Goal: Navigation & Orientation: Understand site structure

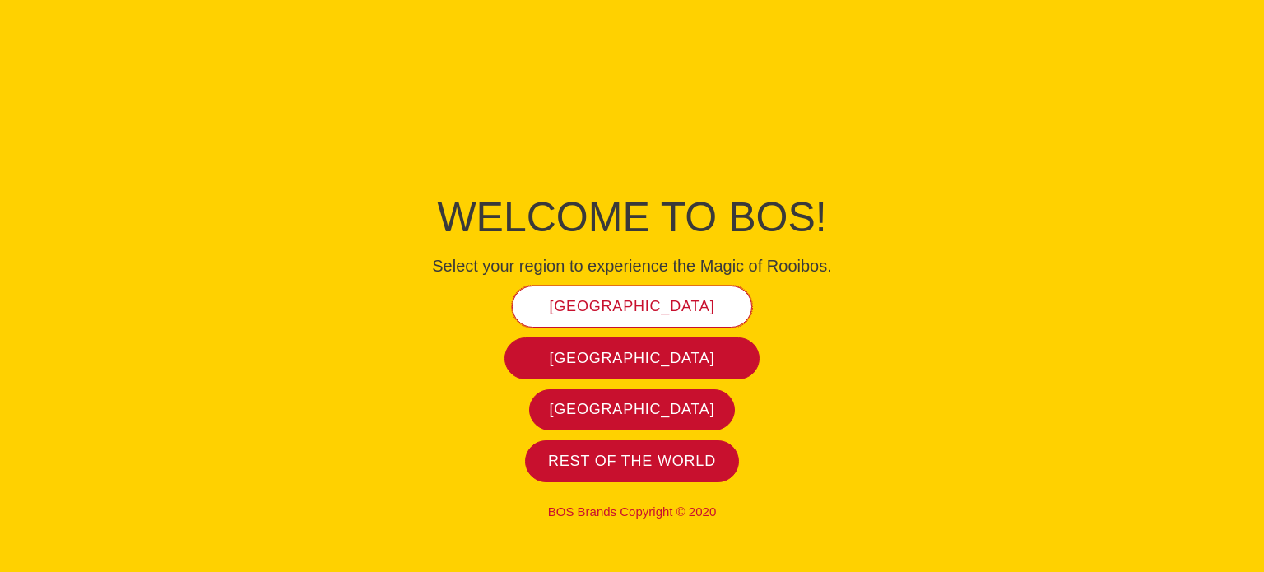
click at [627, 295] on link "[GEOGRAPHIC_DATA]" at bounding box center [632, 306] width 241 height 42
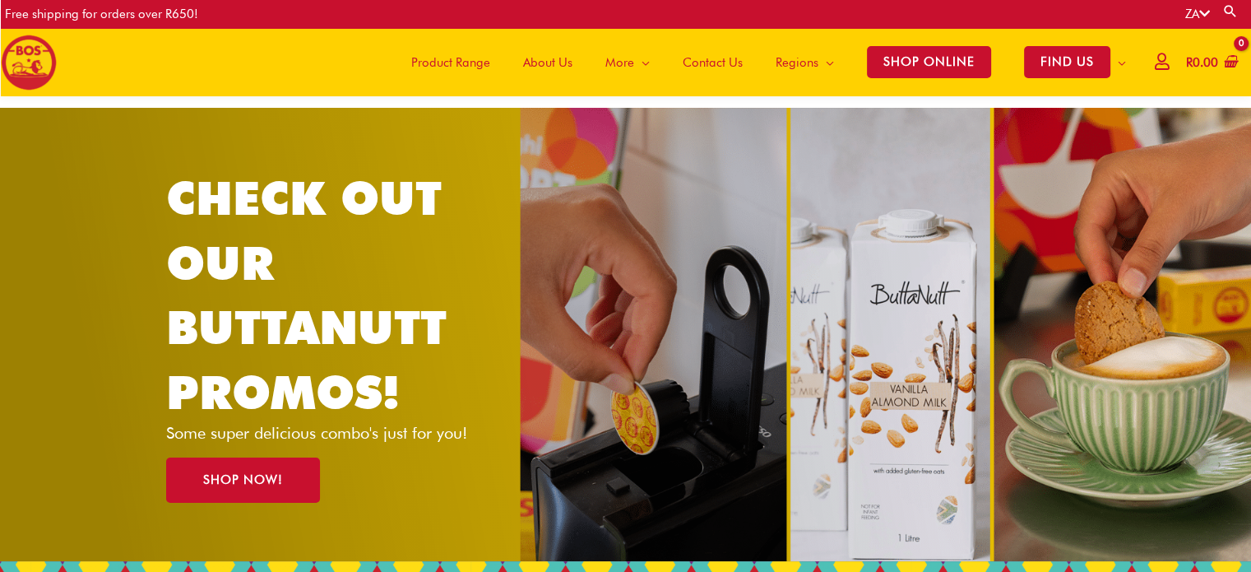
click at [462, 60] on span "Product Range" at bounding box center [450, 62] width 79 height 49
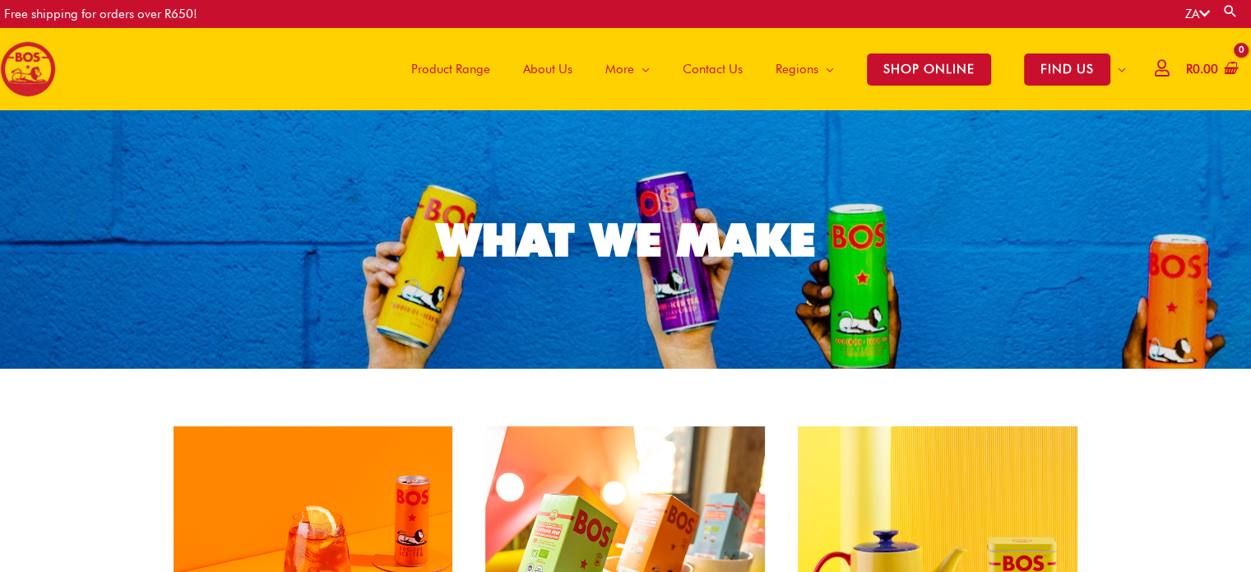
click at [547, 68] on span "About Us" at bounding box center [547, 68] width 49 height 49
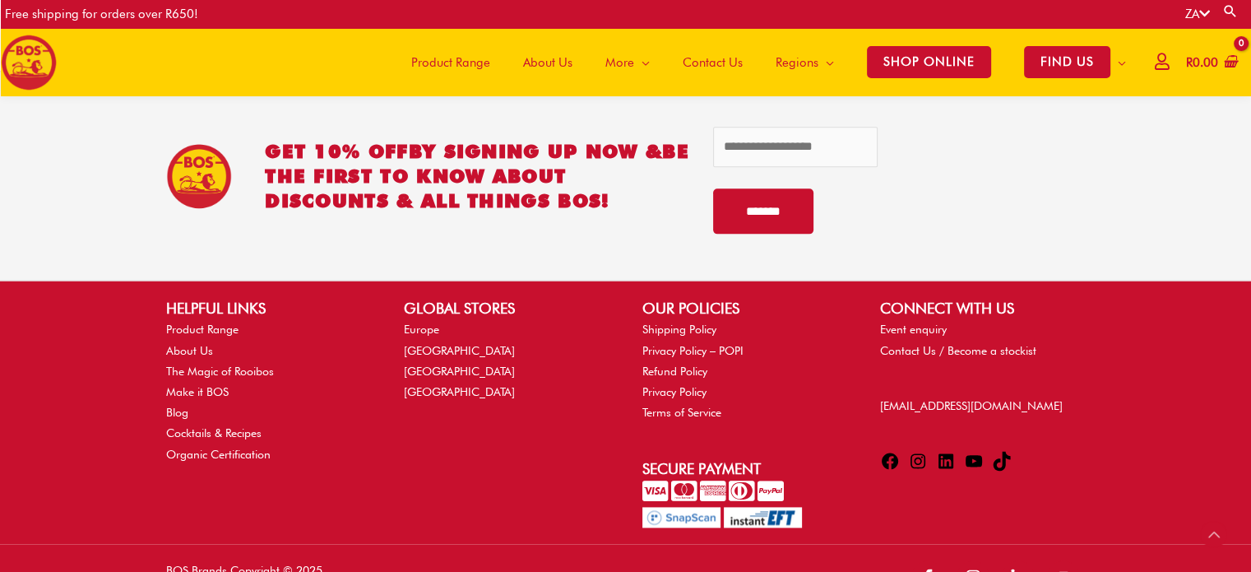
scroll to position [2098, 0]
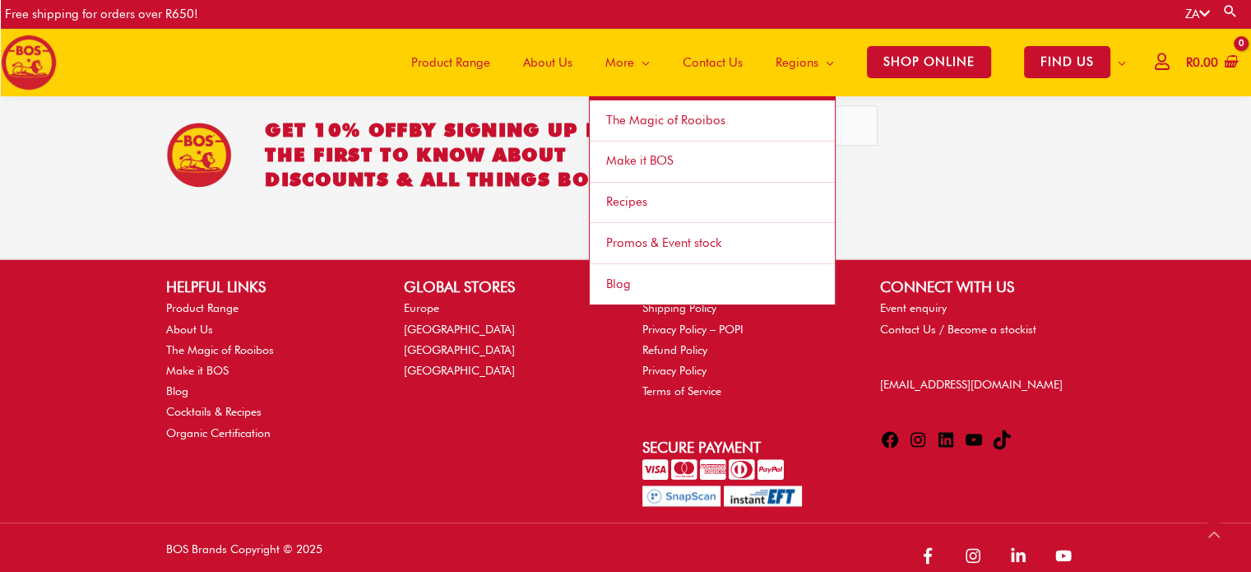
click at [670, 157] on link "Make it BOS" at bounding box center [712, 161] width 245 height 41
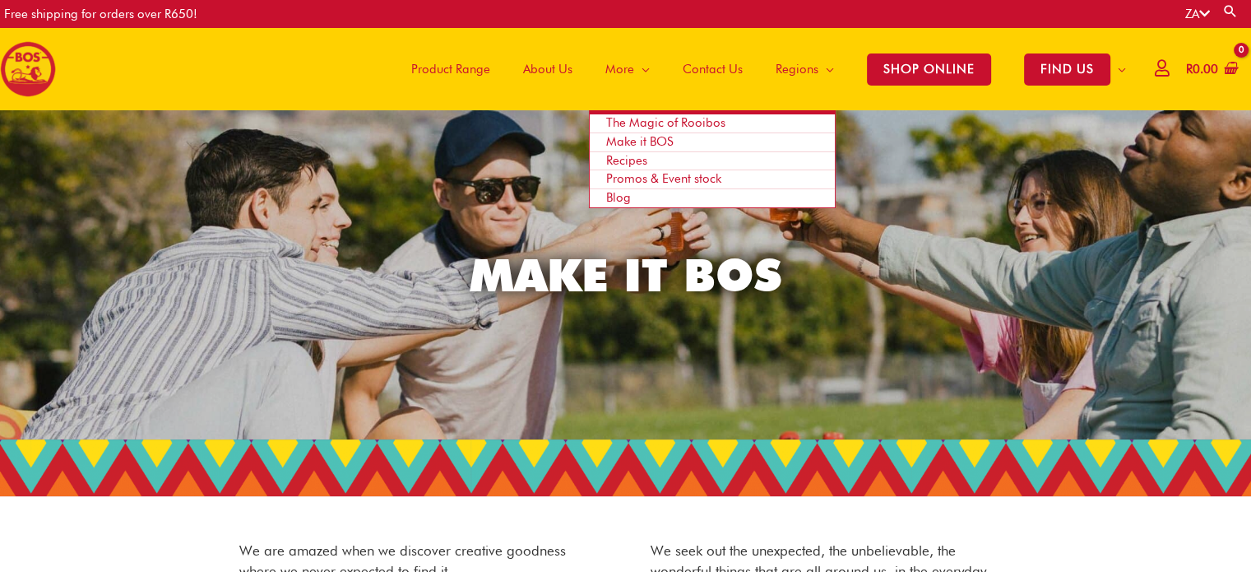
click at [649, 178] on span "Promos & Event stock" at bounding box center [663, 178] width 115 height 15
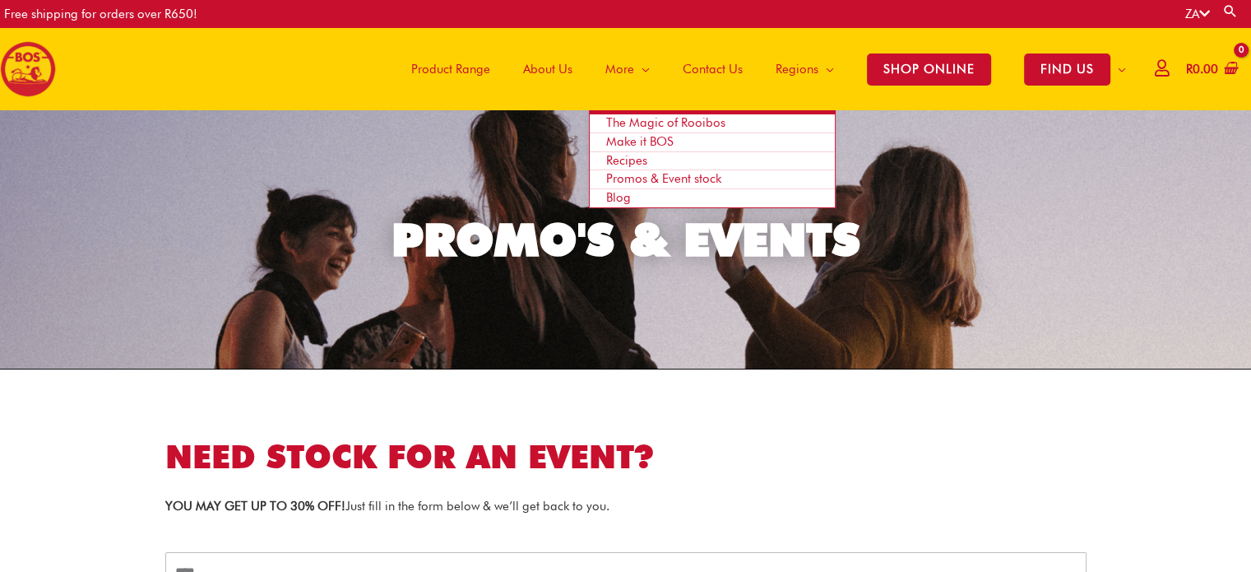
click at [643, 155] on link "Recipes" at bounding box center [712, 161] width 245 height 19
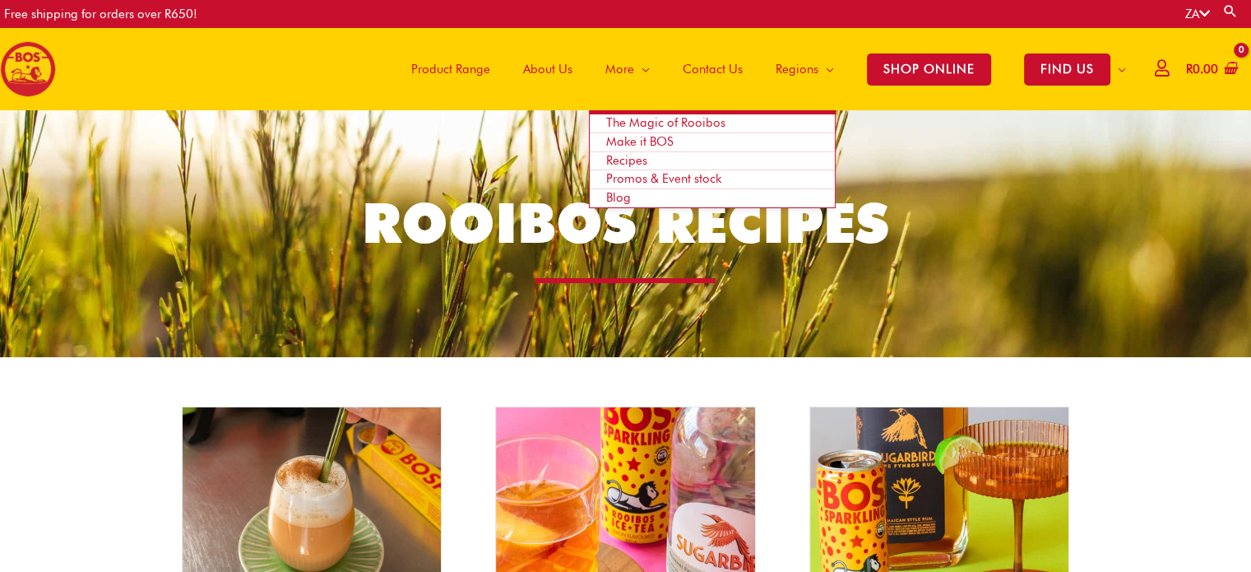
click at [659, 118] on span "The Magic of Rooibos" at bounding box center [665, 122] width 119 height 15
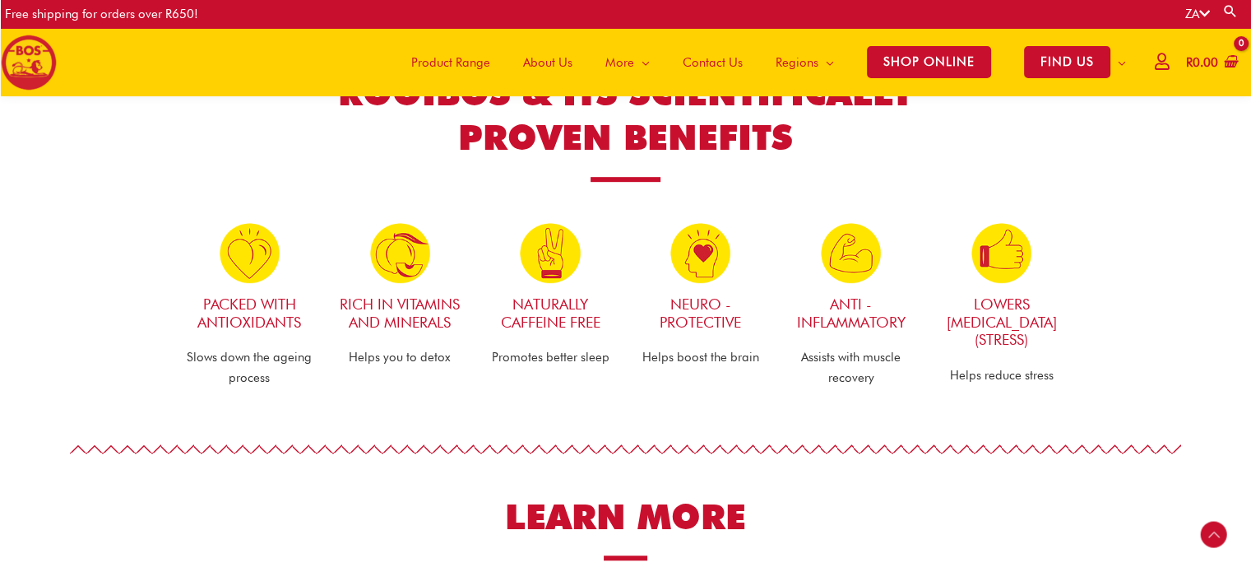
scroll to position [929, 0]
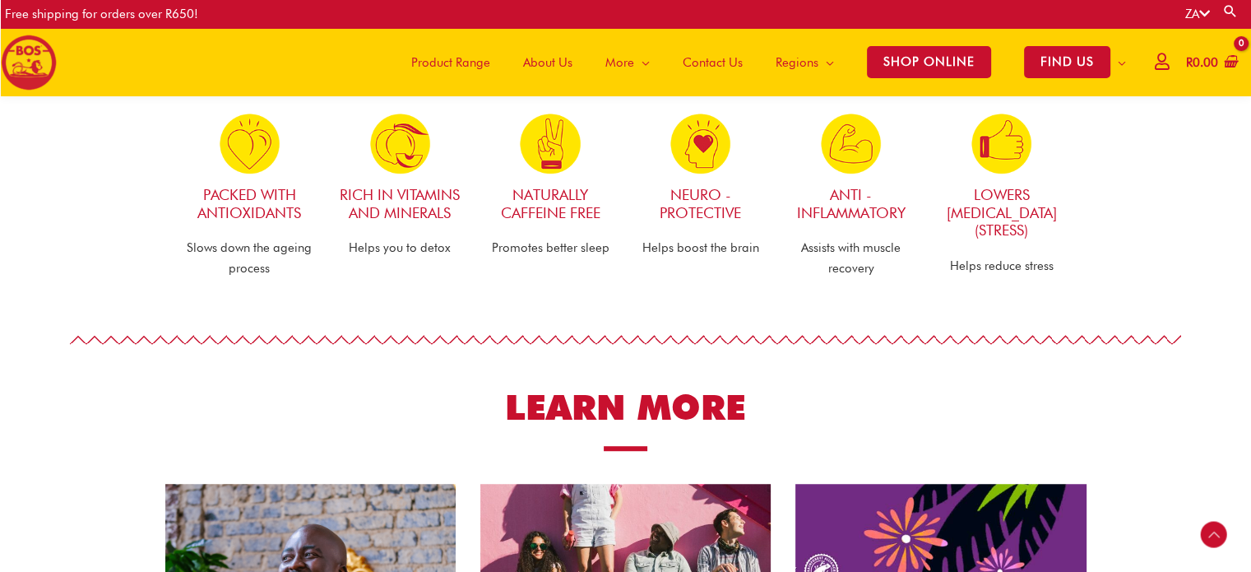
click at [428, 84] on span "Product Range" at bounding box center [450, 62] width 79 height 49
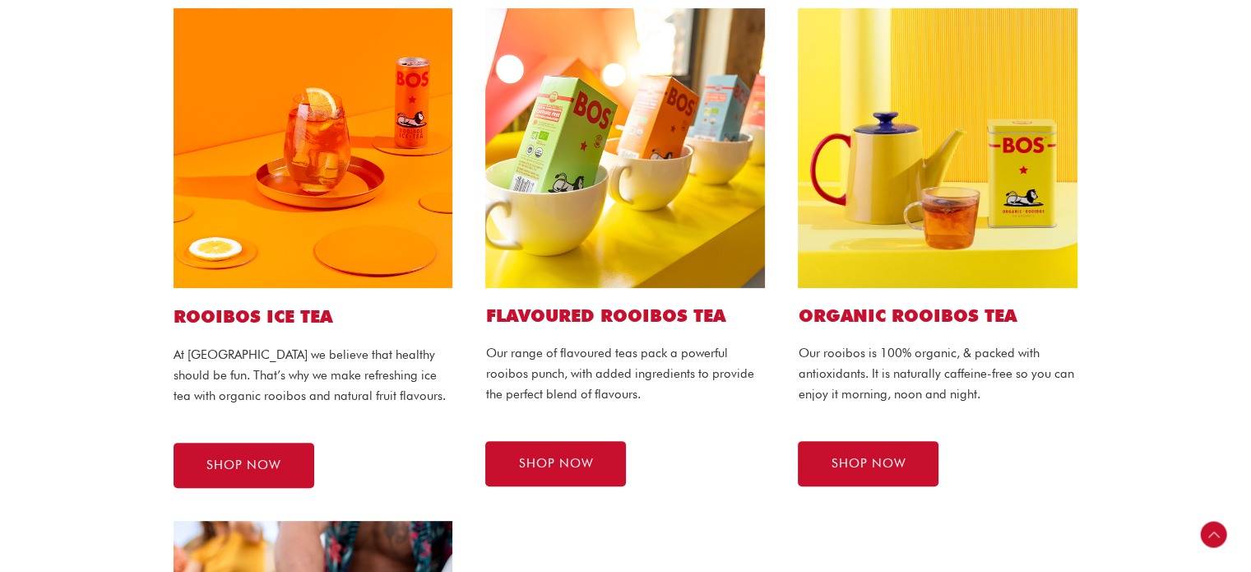
scroll to position [382, 0]
